Goal: Find specific page/section: Find specific page/section

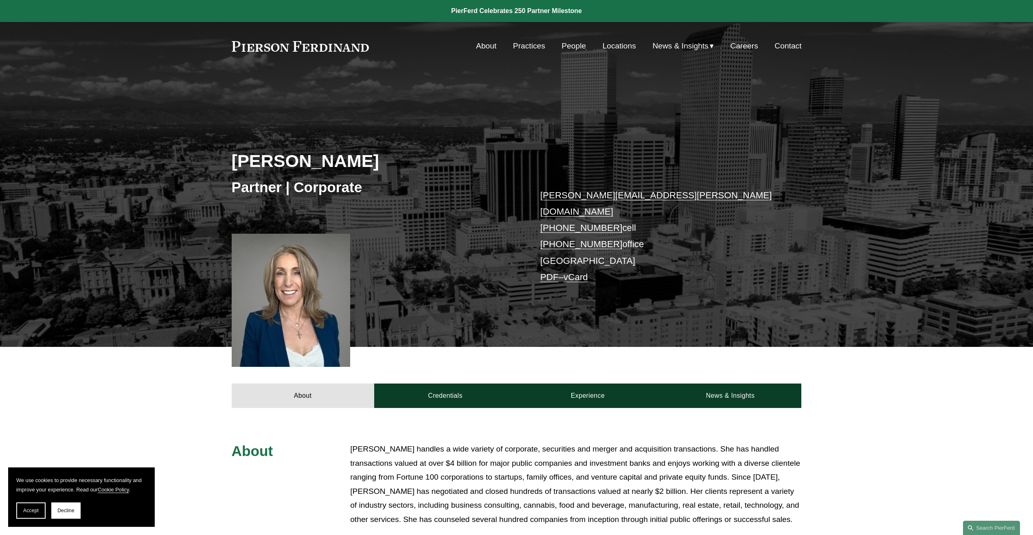
click at [483, 46] on link "About" at bounding box center [486, 45] width 20 height 15
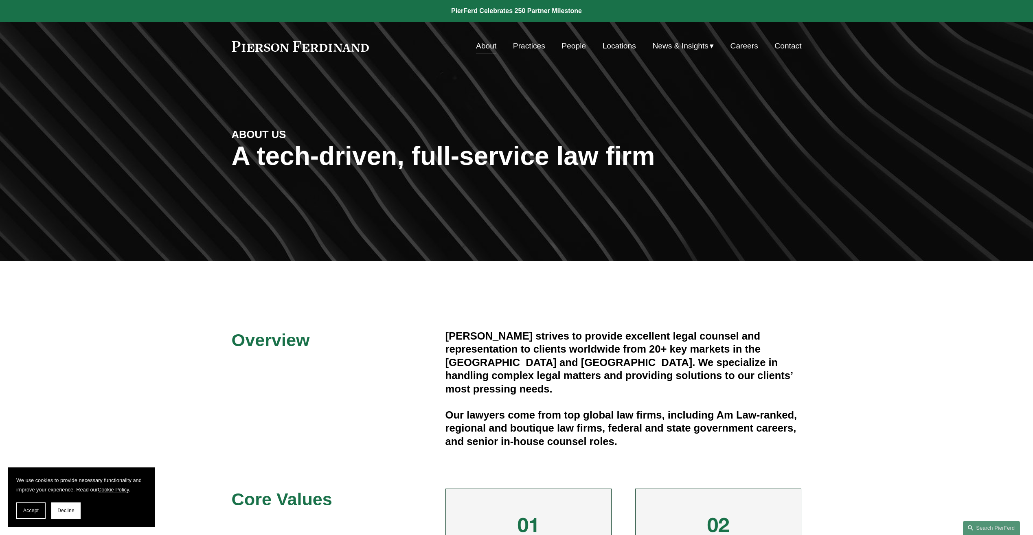
click at [568, 47] on link "People" at bounding box center [573, 45] width 24 height 15
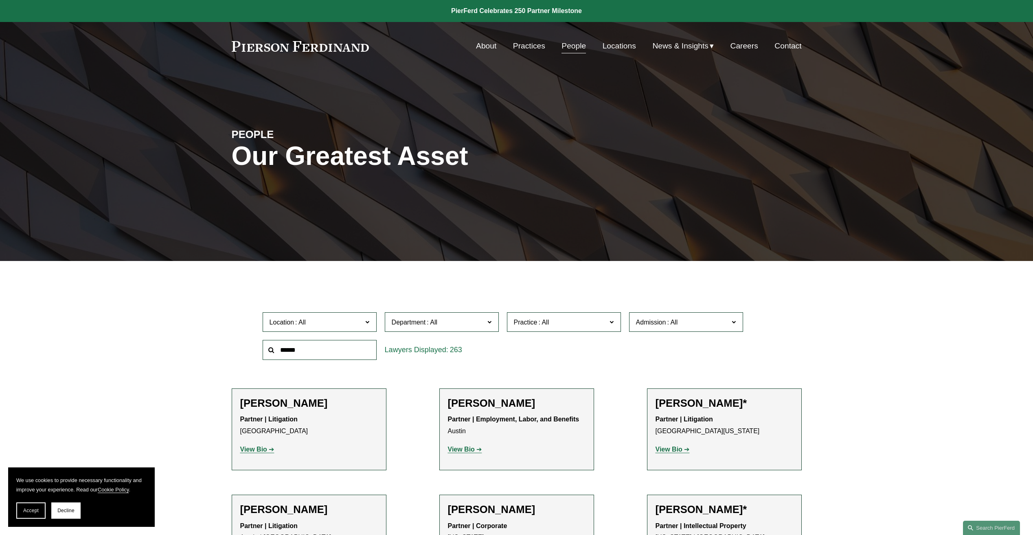
click at [314, 318] on span "Location" at bounding box center [316, 322] width 93 height 11
click at [0, 0] on link "New York" at bounding box center [0, 0] width 0 height 0
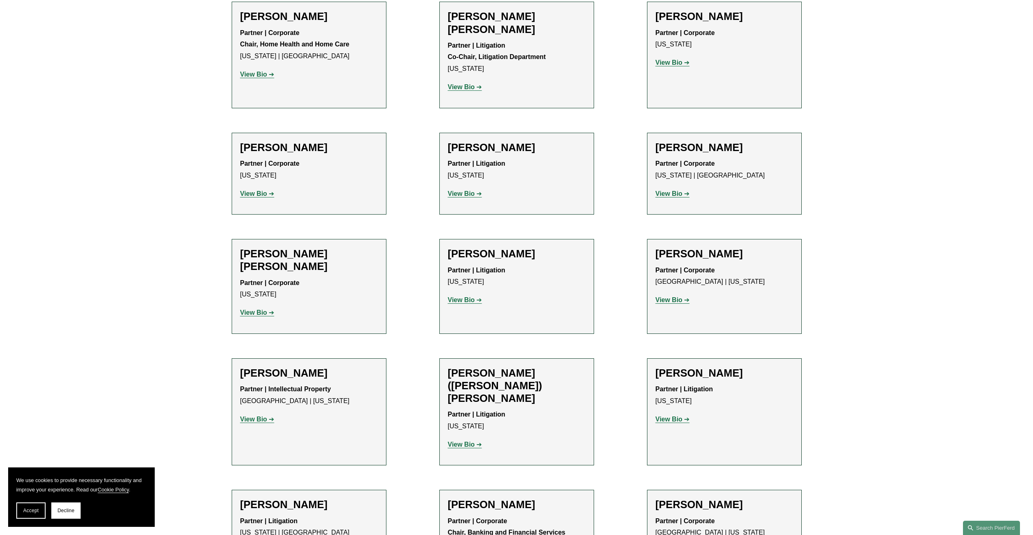
scroll to position [508, 0]
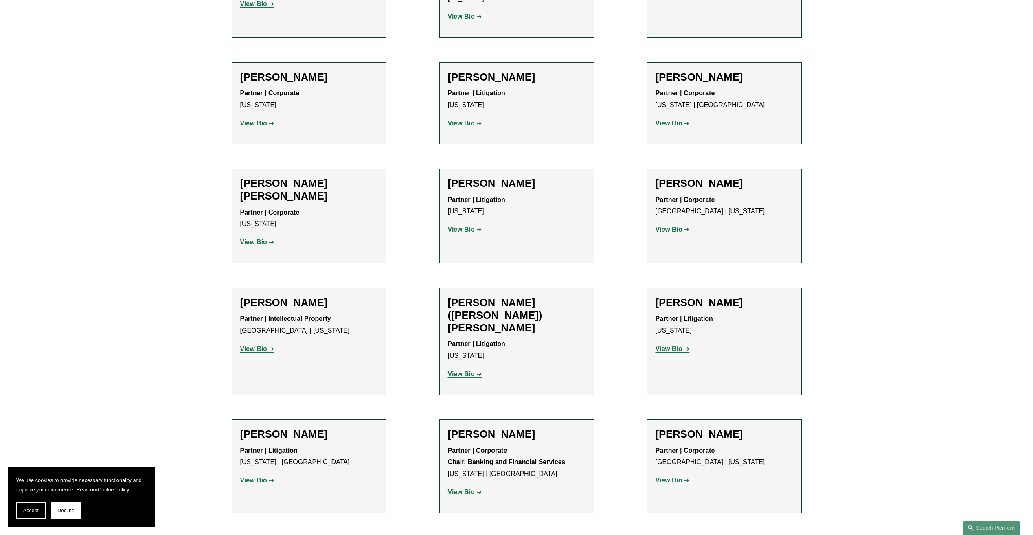
scroll to position [0, 0]
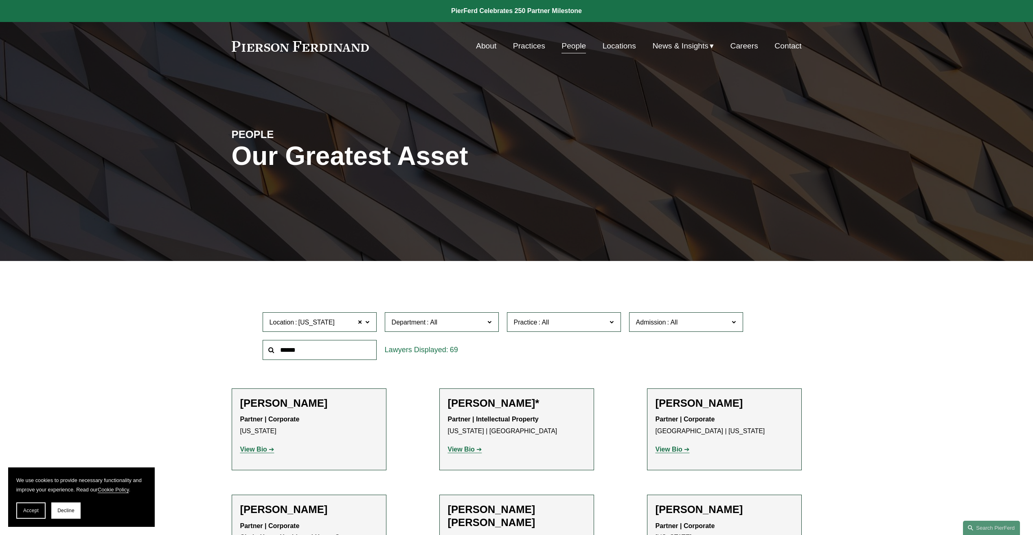
click at [491, 48] on link "About" at bounding box center [486, 45] width 20 height 15
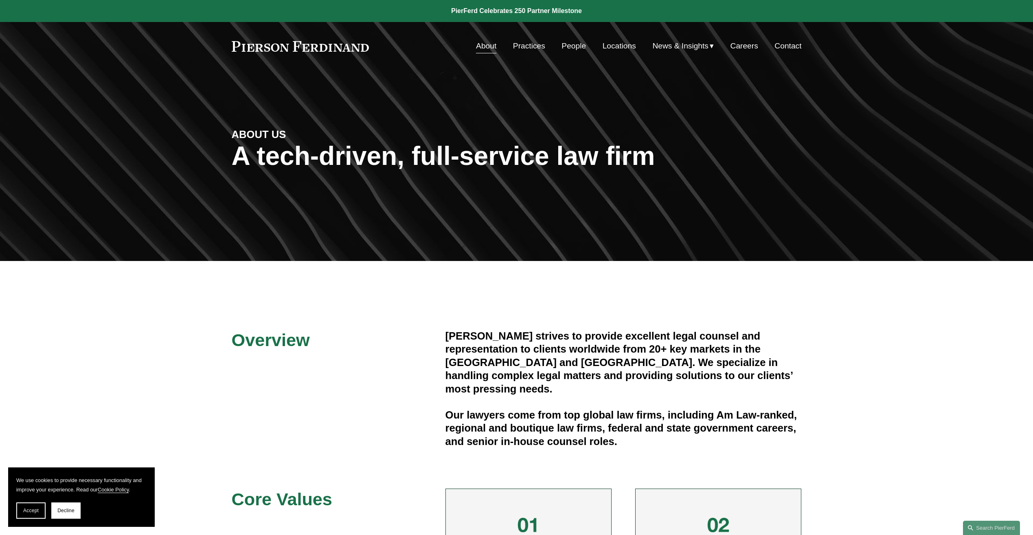
click at [575, 52] on link "People" at bounding box center [573, 45] width 24 height 15
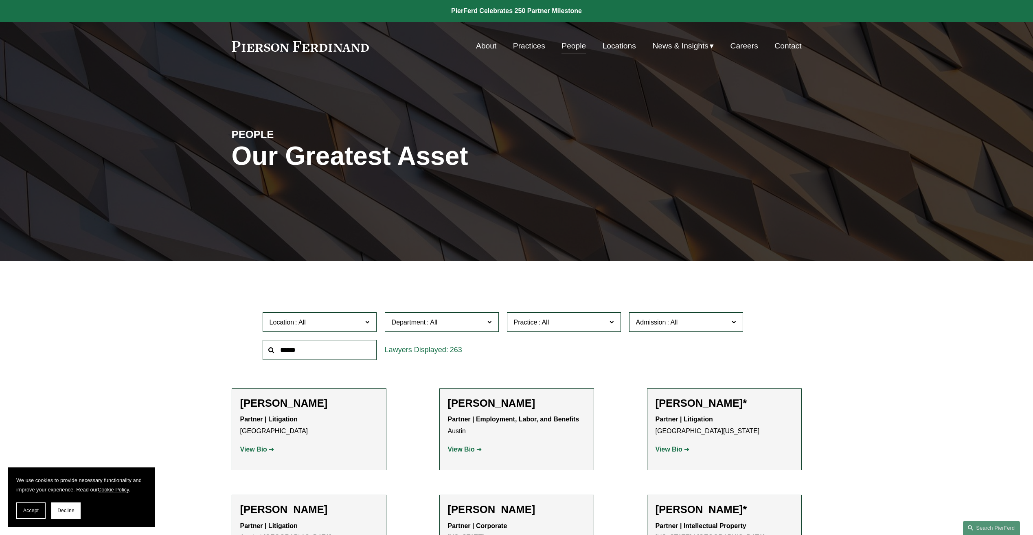
click at [309, 344] on input "text" at bounding box center [320, 350] width 114 height 20
type input "*******"
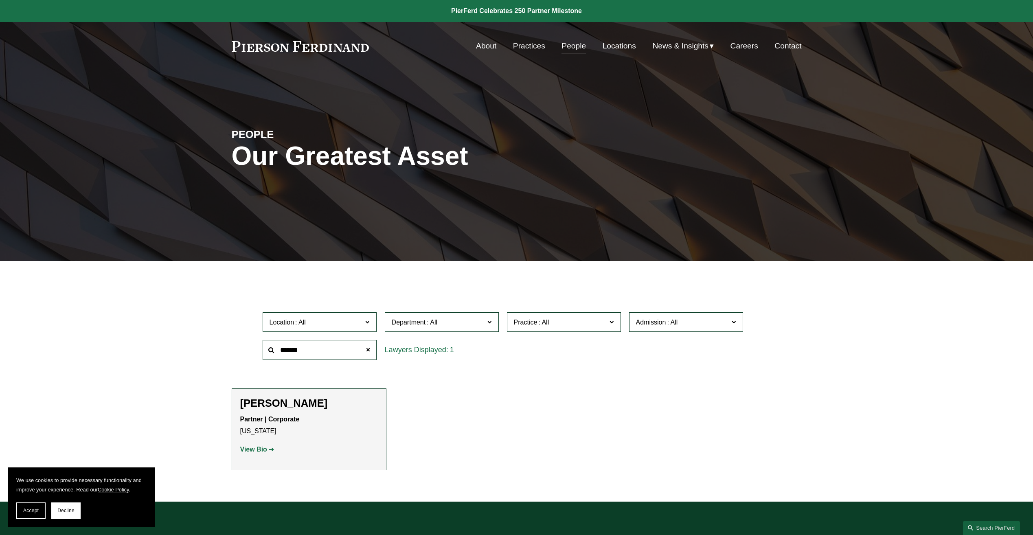
click at [264, 449] on strong "View Bio" at bounding box center [253, 449] width 27 height 7
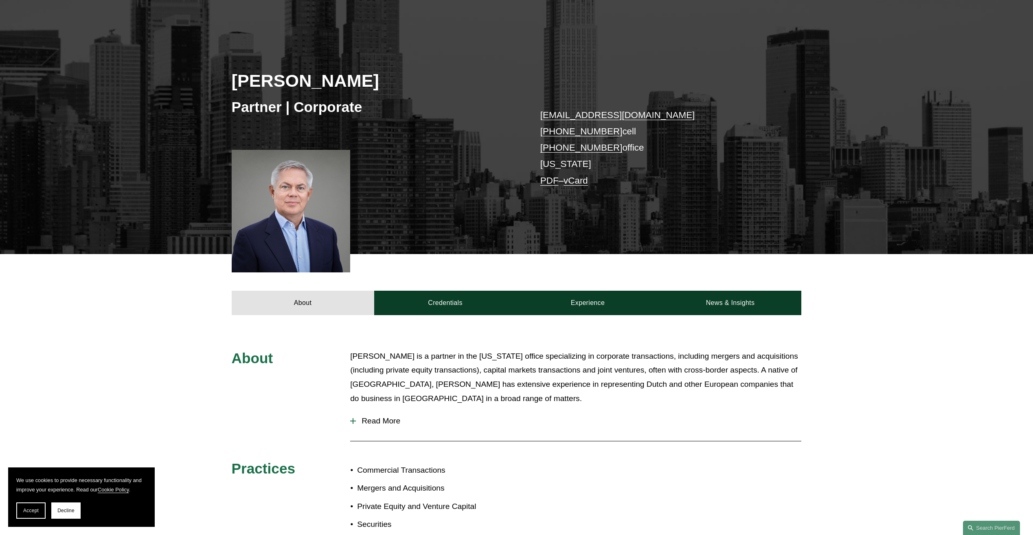
scroll to position [81, 0]
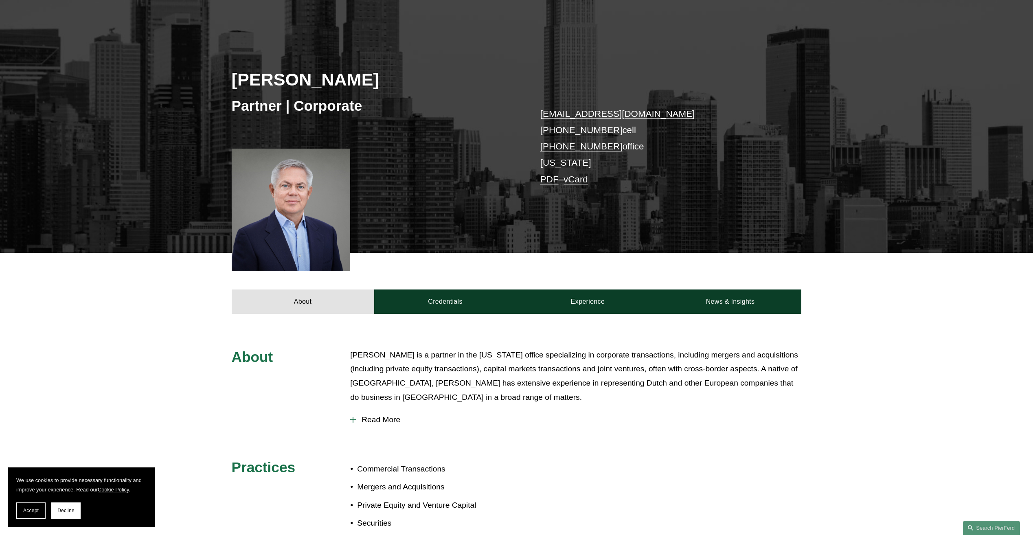
click at [375, 417] on span "Read More" at bounding box center [578, 419] width 445 height 9
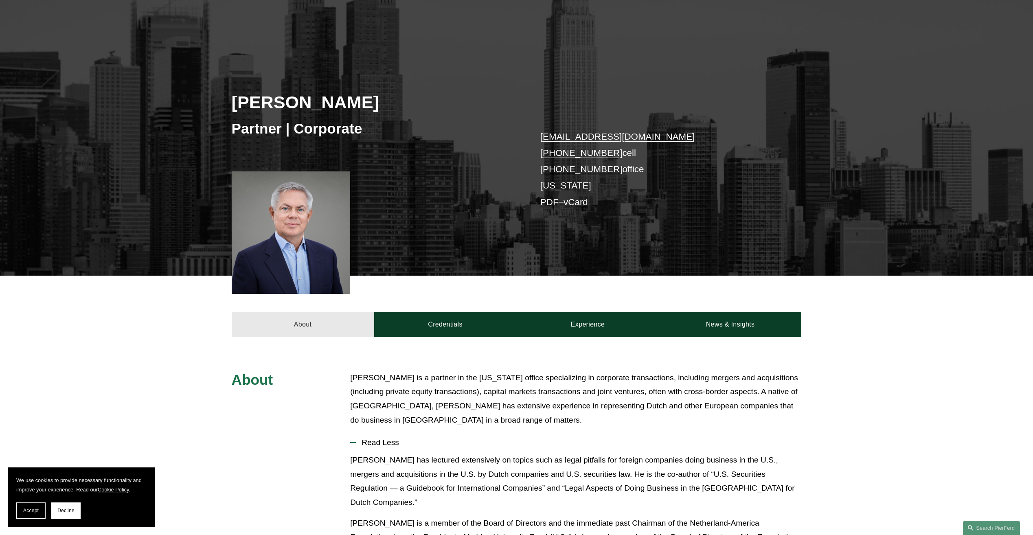
scroll to position [41, 0]
